Goal: Transaction & Acquisition: Obtain resource

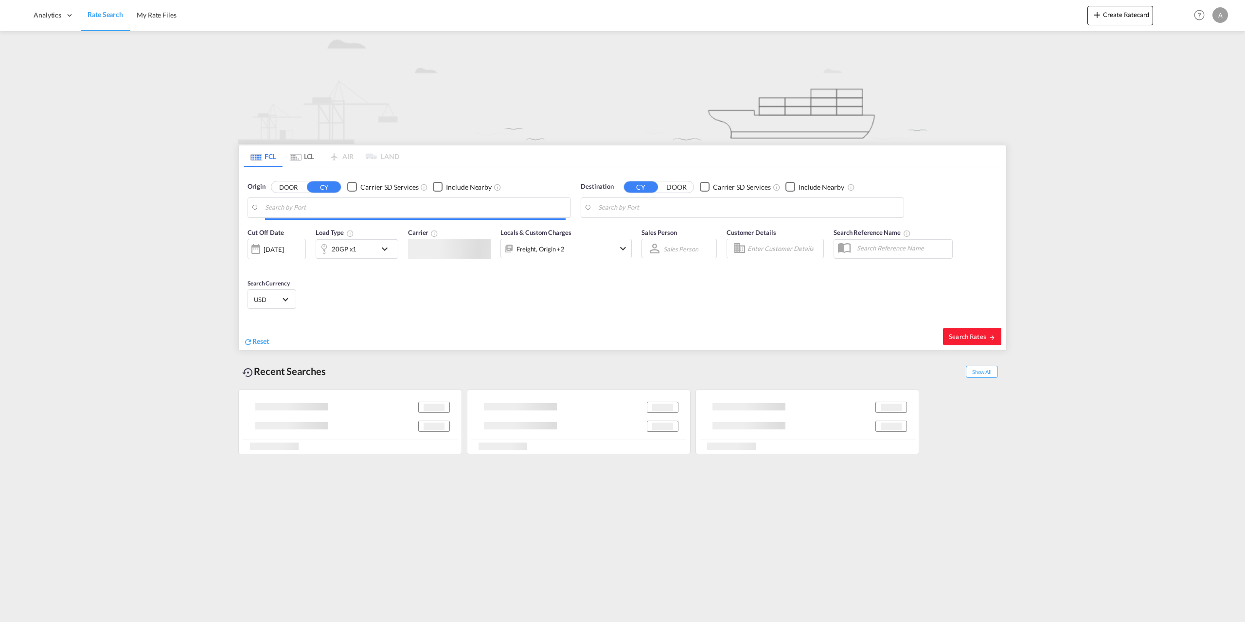
type input "[GEOGRAPHIC_DATA], [GEOGRAPHIC_DATA]"
type input "Leixoes, PTLEI"
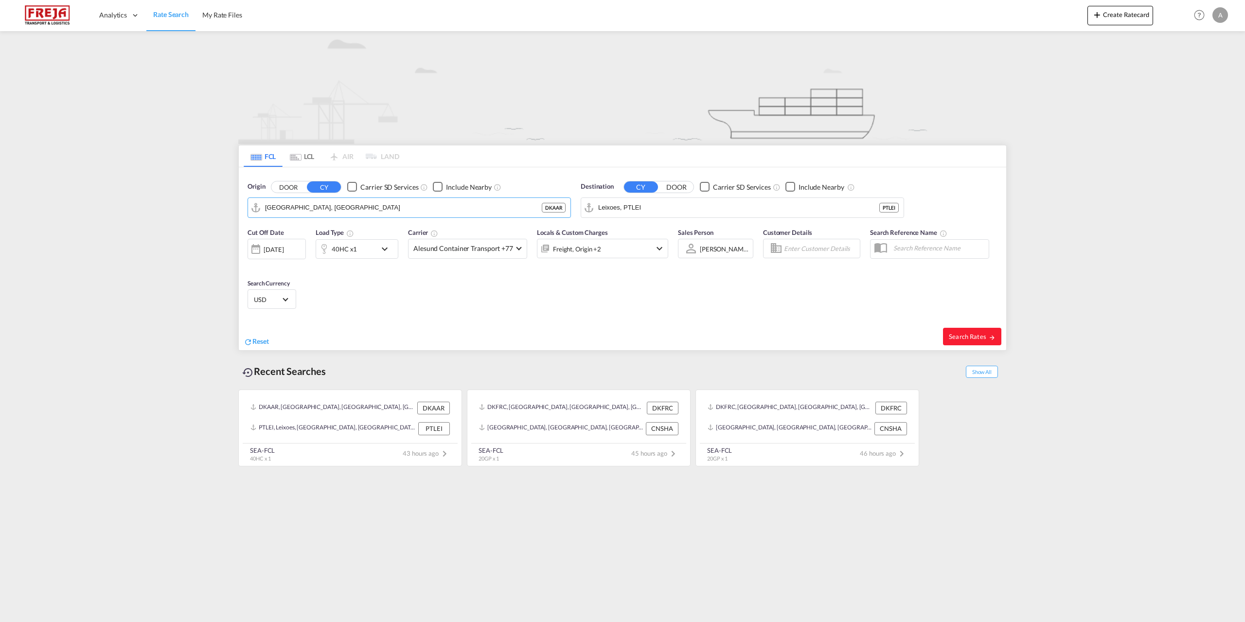
drag, startPoint x: 321, startPoint y: 204, endPoint x: 244, endPoint y: 201, distance: 77.4
click at [244, 201] on div "Origin DOOR CY Carrier SD Services Include Nearby [GEOGRAPHIC_DATA], [GEOGRAPHI…" at bounding box center [409, 200] width 333 height 46
click at [318, 210] on input "[GEOGRAPHIC_DATA], [GEOGRAPHIC_DATA]" at bounding box center [415, 207] width 300 height 15
drag, startPoint x: 318, startPoint y: 210, endPoint x: 304, endPoint y: 209, distance: 14.2
click at [304, 209] on input "[GEOGRAPHIC_DATA], [GEOGRAPHIC_DATA]" at bounding box center [415, 207] width 300 height 15
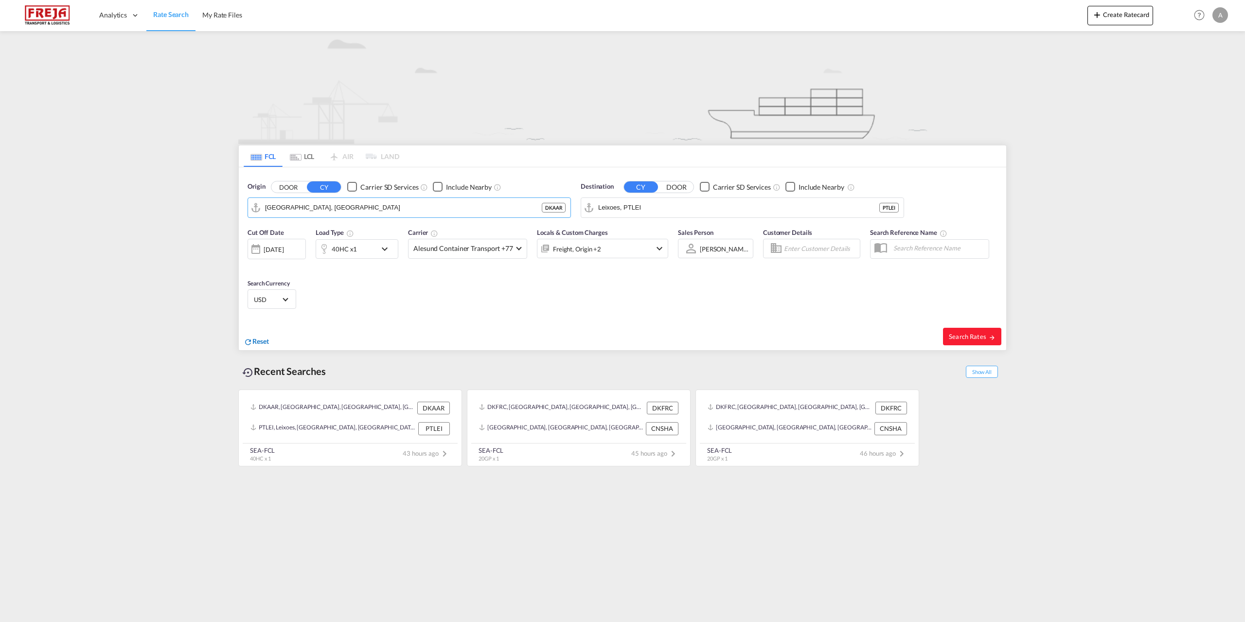
click at [260, 339] on span "Reset" at bounding box center [260, 341] width 17 height 8
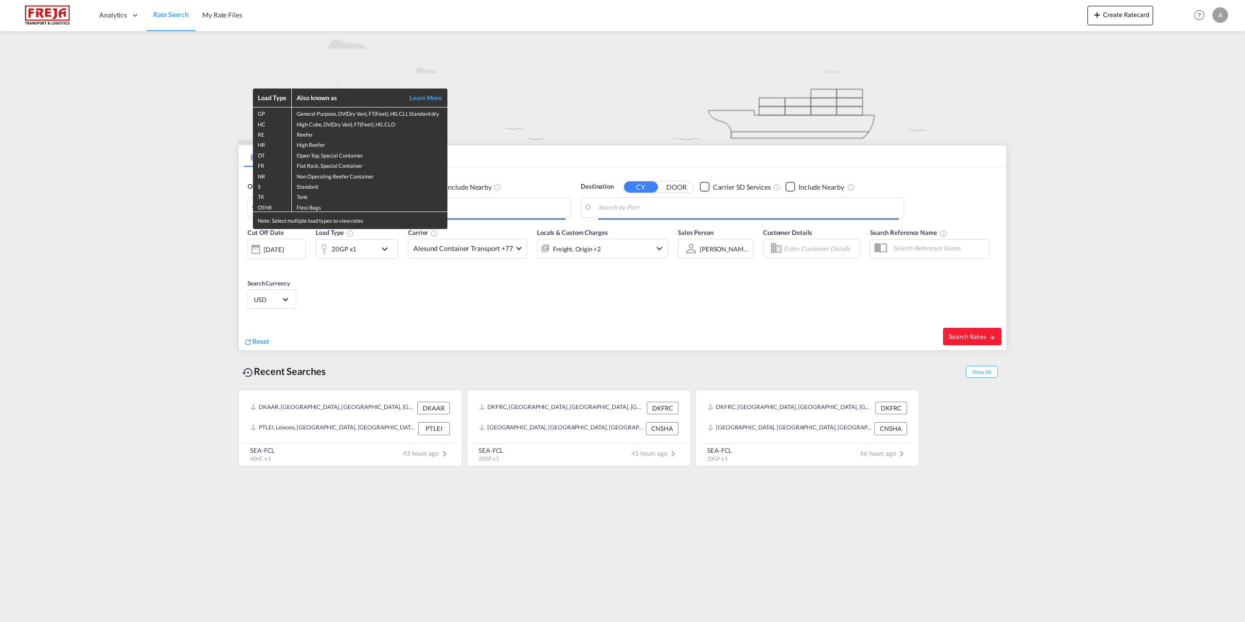
click at [529, 201] on div "Load Type Also known as Learn More GP General Purpose, DV(Dry Van), FT(Feet), H…" at bounding box center [622, 311] width 1245 height 622
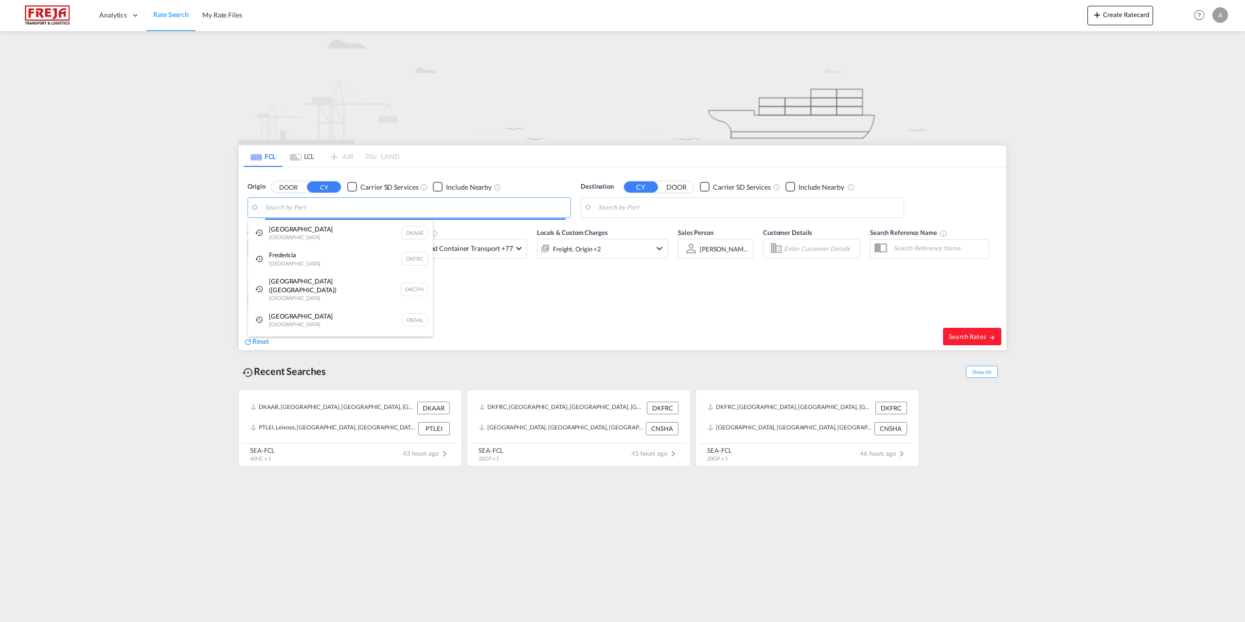
click at [524, 206] on body "Analytics Reports Dashboard Rate Search My Rate Files Analytics" at bounding box center [622, 311] width 1245 height 622
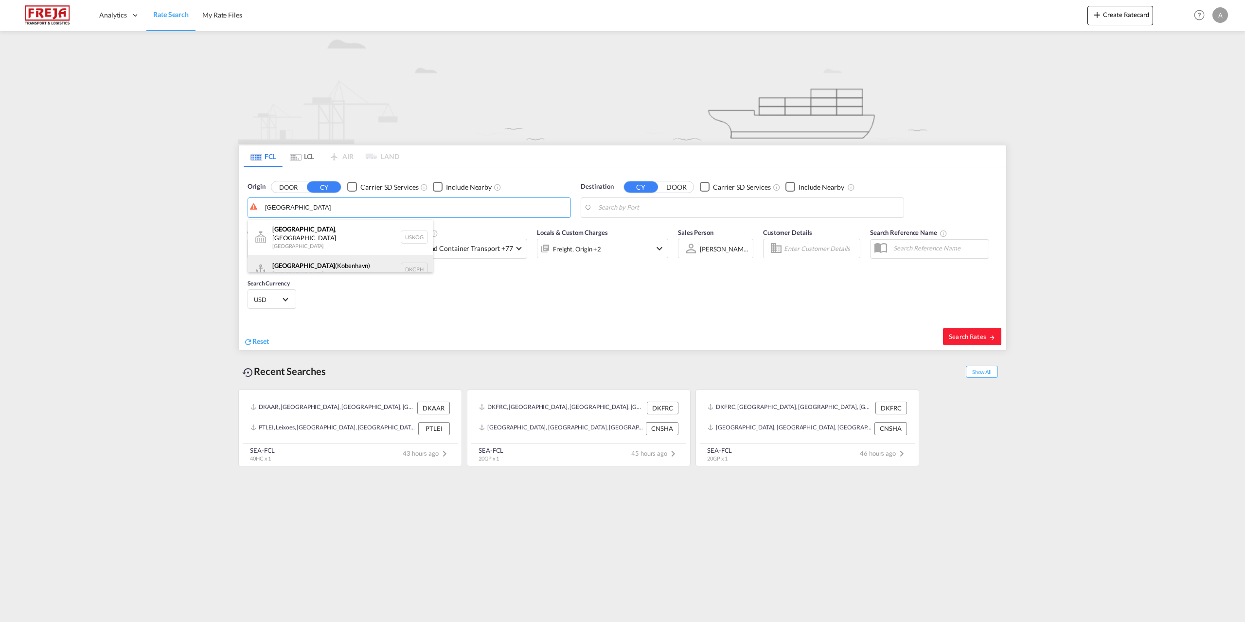
click at [323, 257] on div "[GEOGRAPHIC_DATA] ([GEOGRAPHIC_DATA]) Denmark DKCPH" at bounding box center [340, 269] width 185 height 29
type input "[GEOGRAPHIC_DATA] ([GEOGRAPHIC_DATA]), DKCPH"
click at [754, 208] on body "Analytics Reports Dashboard Rate Search My Rate Files Analytics" at bounding box center [622, 311] width 1245 height 622
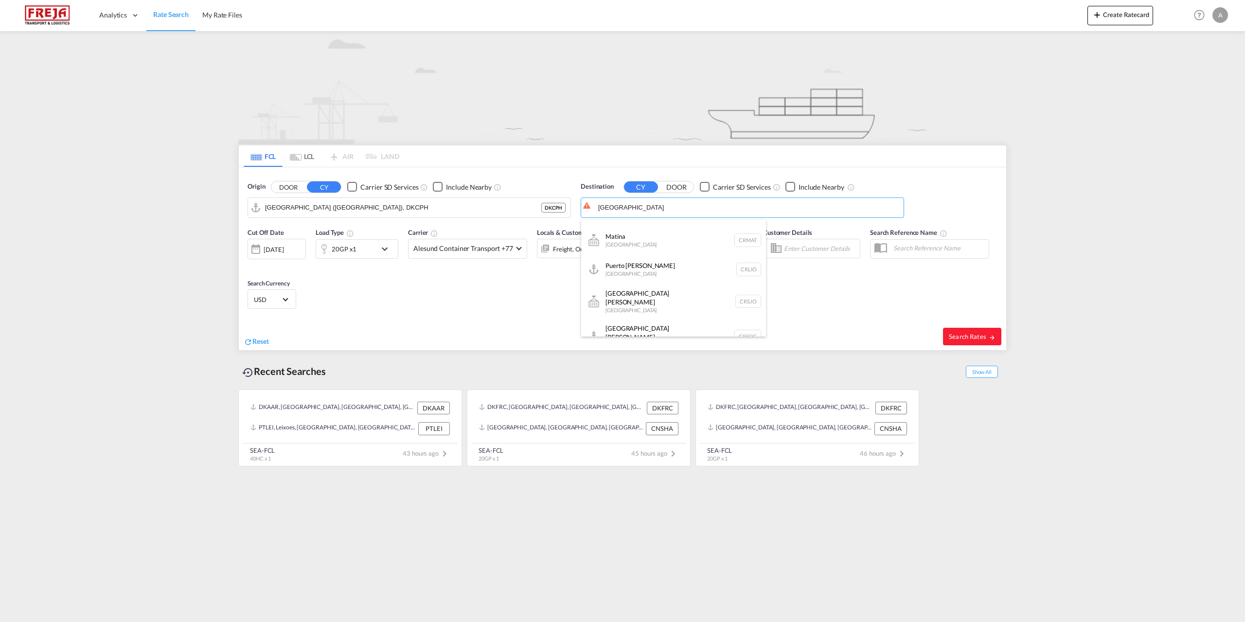
scroll to position [340, 0]
click at [645, 302] on div "Puerto [PERSON_NAME][GEOGRAPHIC_DATA] CRPMN" at bounding box center [673, 316] width 185 height 29
type input "[GEOGRAPHIC_DATA], CRPMN"
click at [474, 246] on span "Alesund Container Transport +77" at bounding box center [463, 249] width 100 height 10
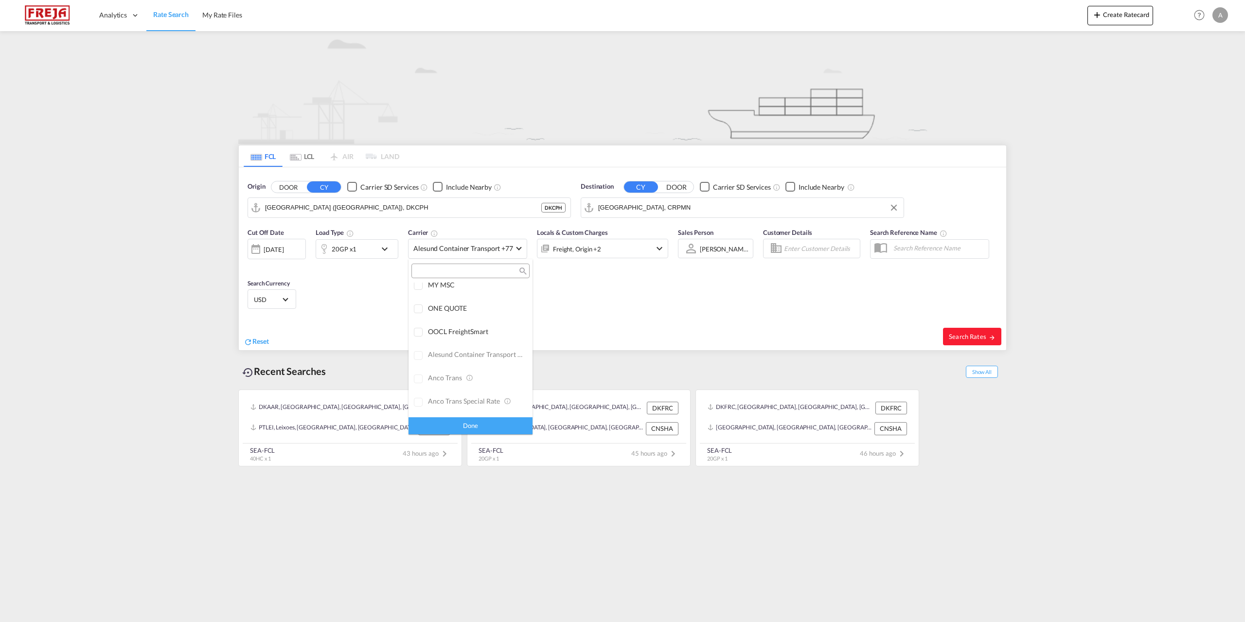
scroll to position [0, 0]
click at [493, 297] on div "Checkbox No Ink" at bounding box center [498, 292] width 10 height 10
click at [503, 421] on div "Done" at bounding box center [470, 425] width 124 height 17
click at [970, 335] on span "Search Rates" at bounding box center [971, 337] width 47 height 8
type input "DKCPH to CRPMN / [DATE]"
